Goal: Navigation & Orientation: Find specific page/section

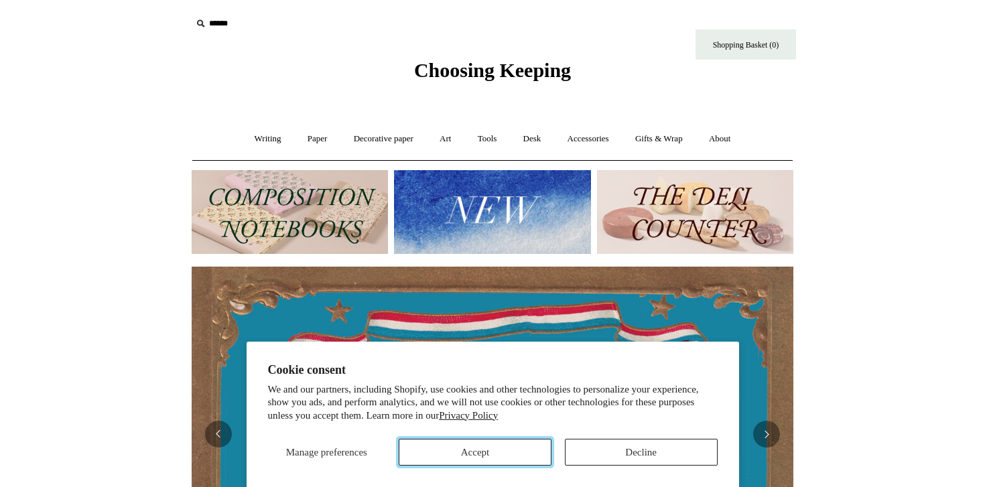
click at [495, 454] on button "Accept" at bounding box center [475, 452] width 153 height 27
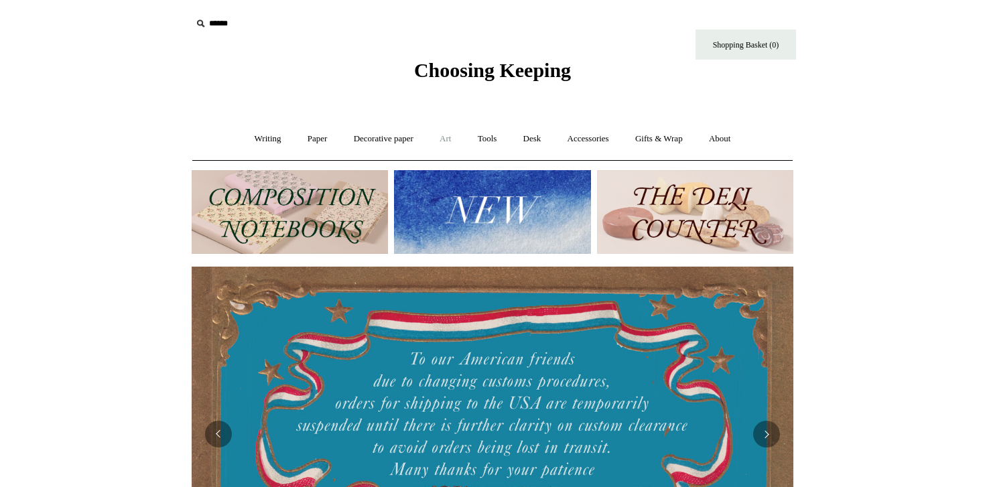
click at [443, 138] on link "Art +" at bounding box center [446, 139] width 36 height 36
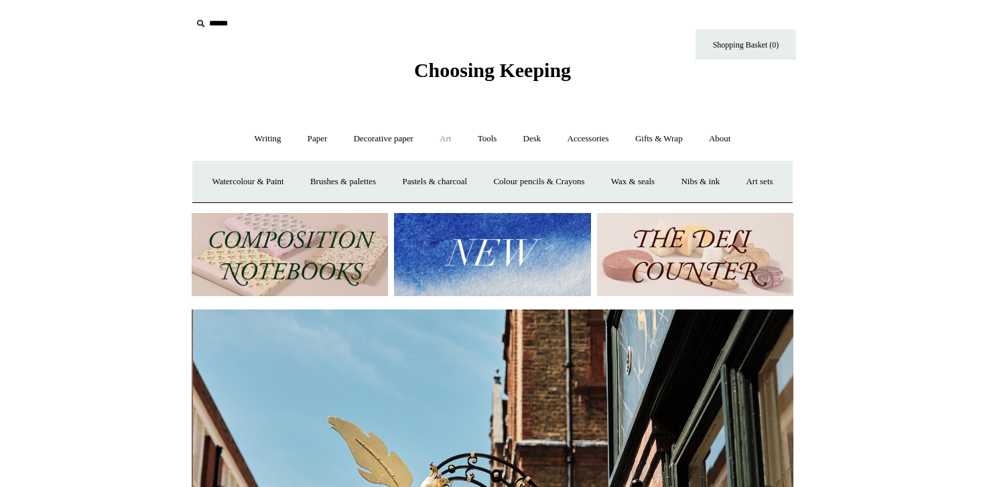
scroll to position [0, 602]
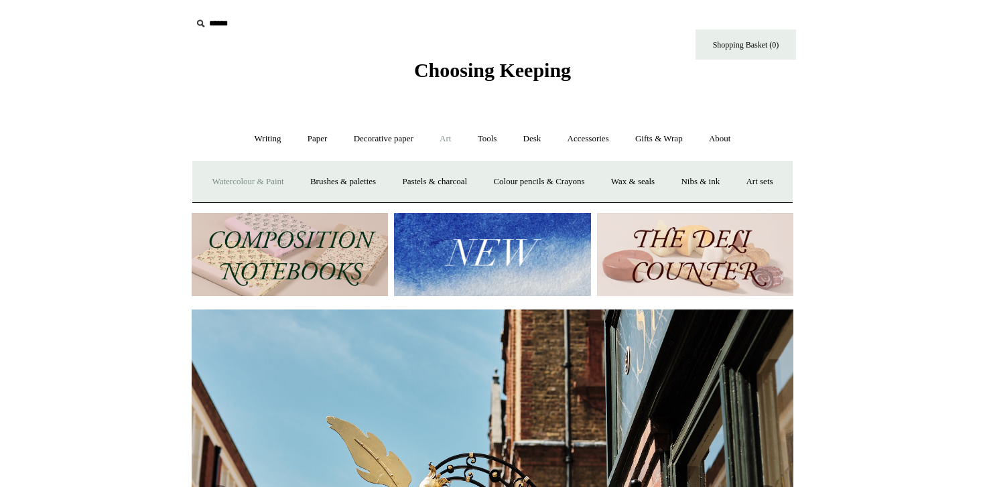
click at [265, 182] on link "Watercolour & Paint" at bounding box center [248, 182] width 96 height 36
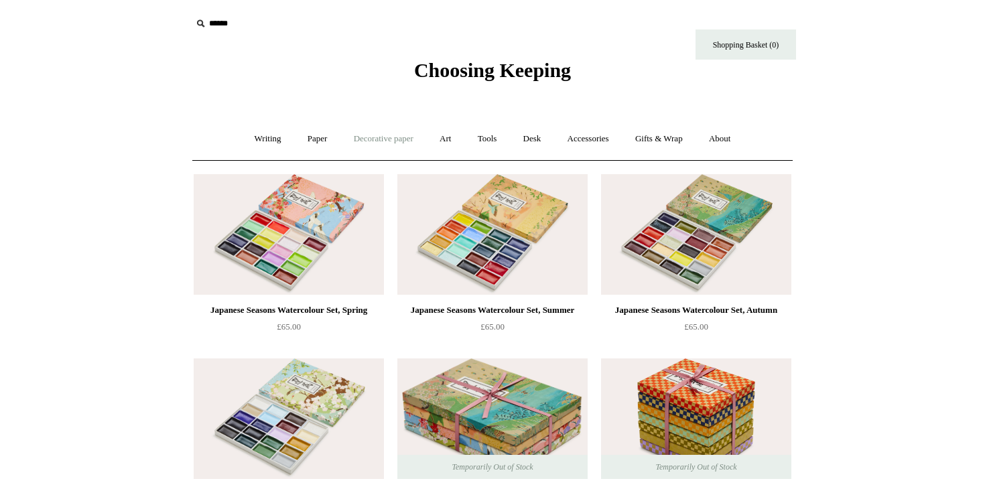
click at [382, 143] on link "Decorative paper +" at bounding box center [384, 139] width 84 height 36
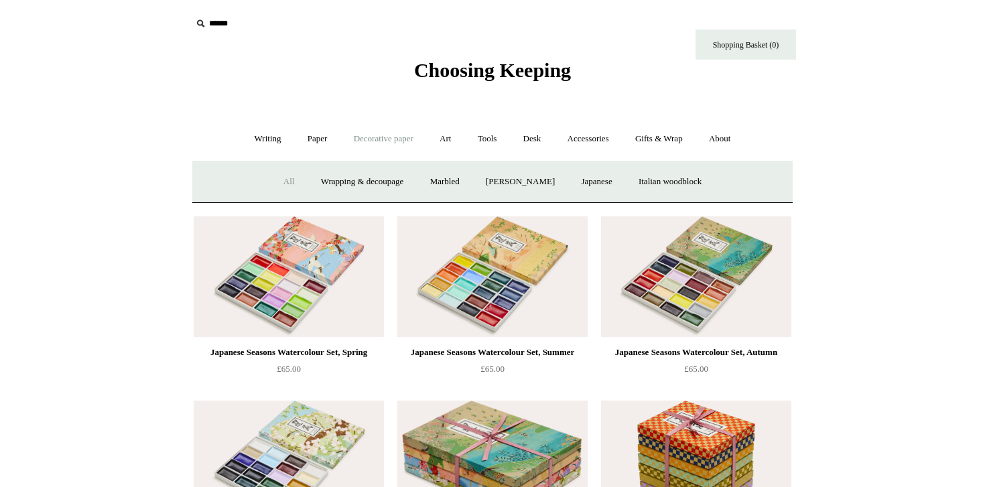
click at [288, 182] on link "All" at bounding box center [289, 182] width 36 height 36
